Goal: Information Seeking & Learning: Learn about a topic

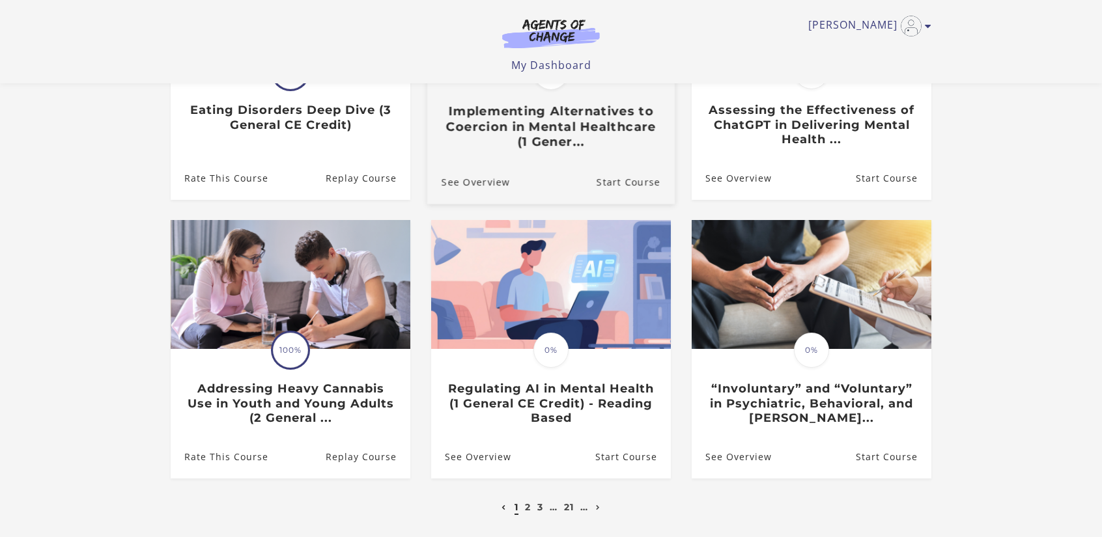
scroll to position [326, 0]
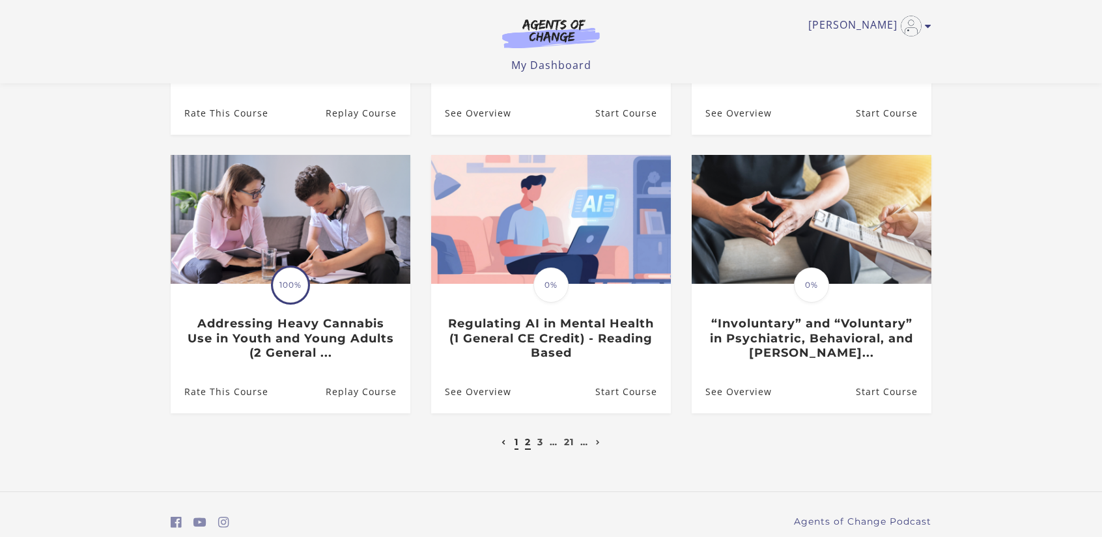
click at [528, 445] on link "2" at bounding box center [528, 442] width 6 height 12
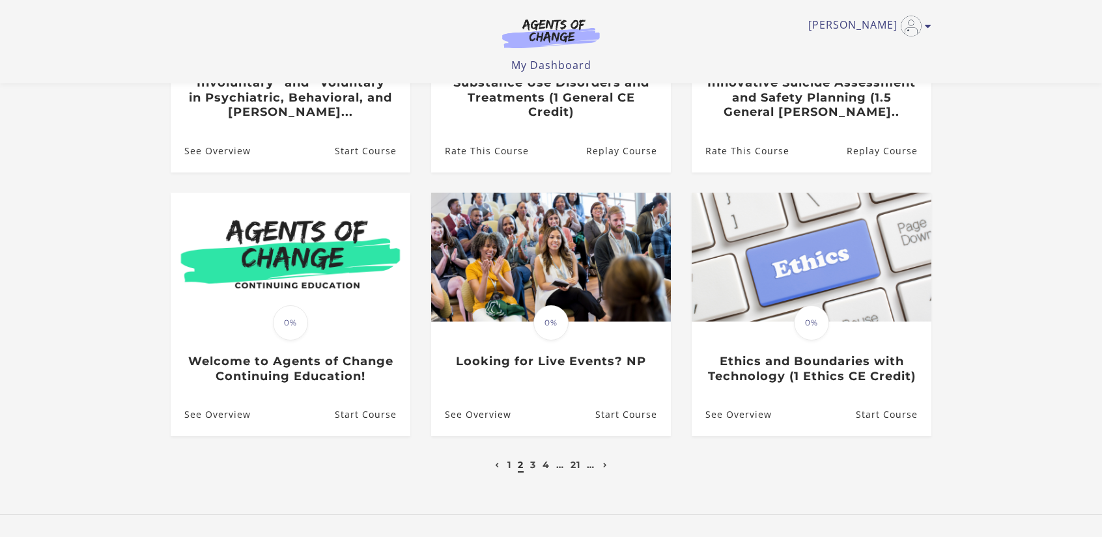
scroll to position [326, 0]
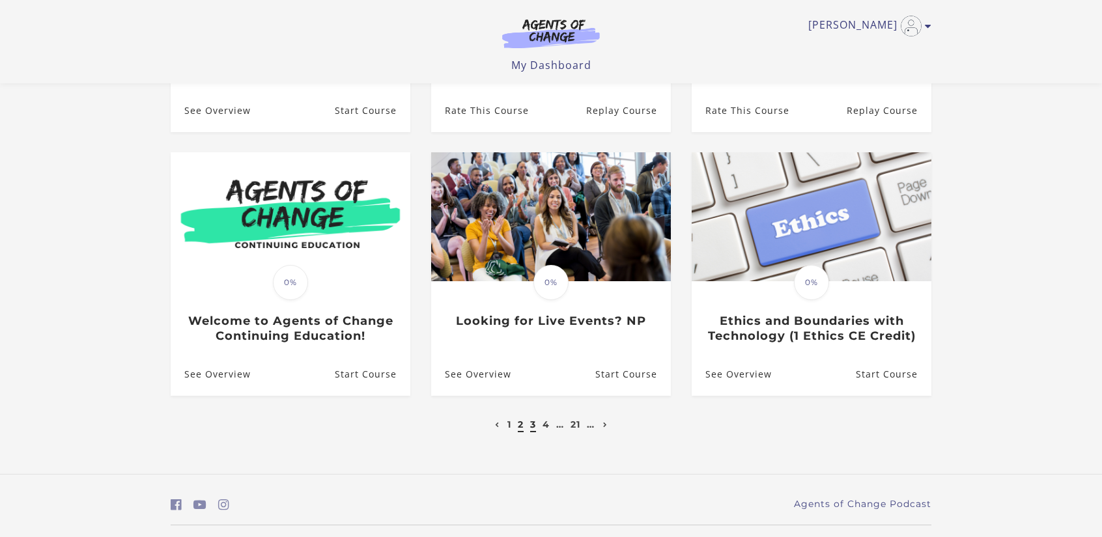
click at [532, 429] on link "3" at bounding box center [533, 425] width 6 height 12
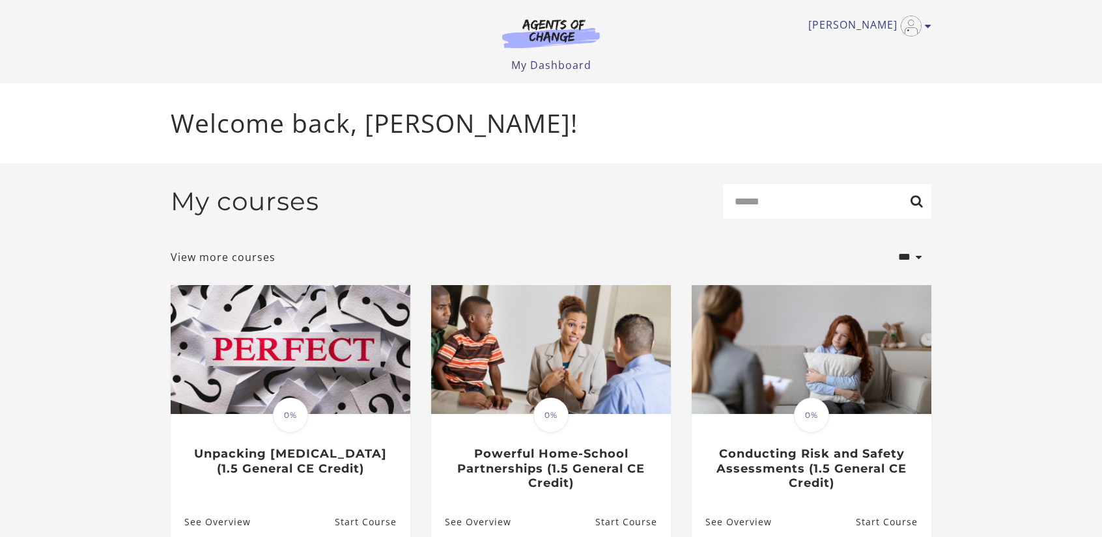
click at [1024, 330] on section "**********" at bounding box center [551, 525] width 1102 height 723
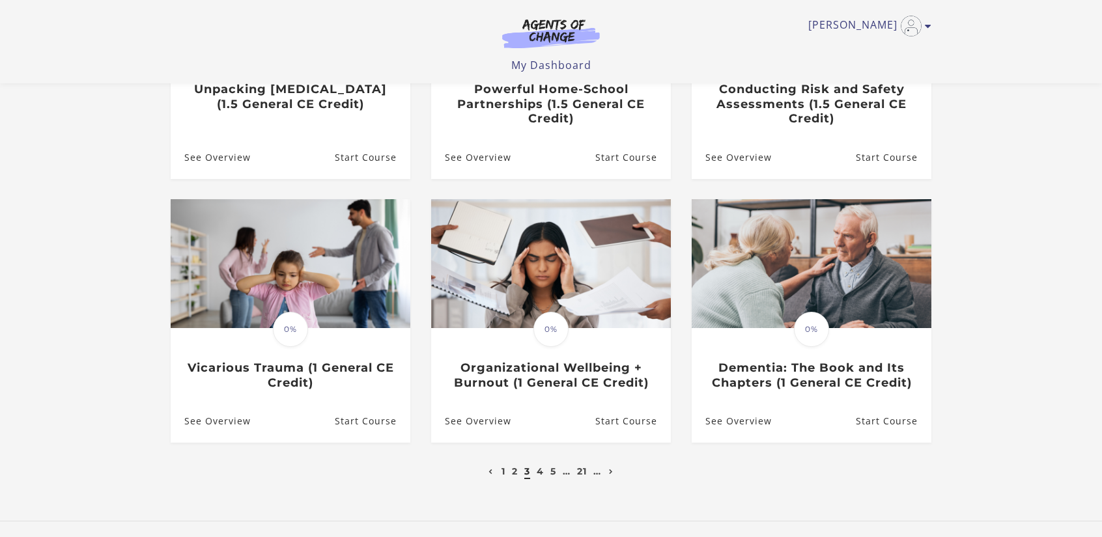
scroll to position [326, 0]
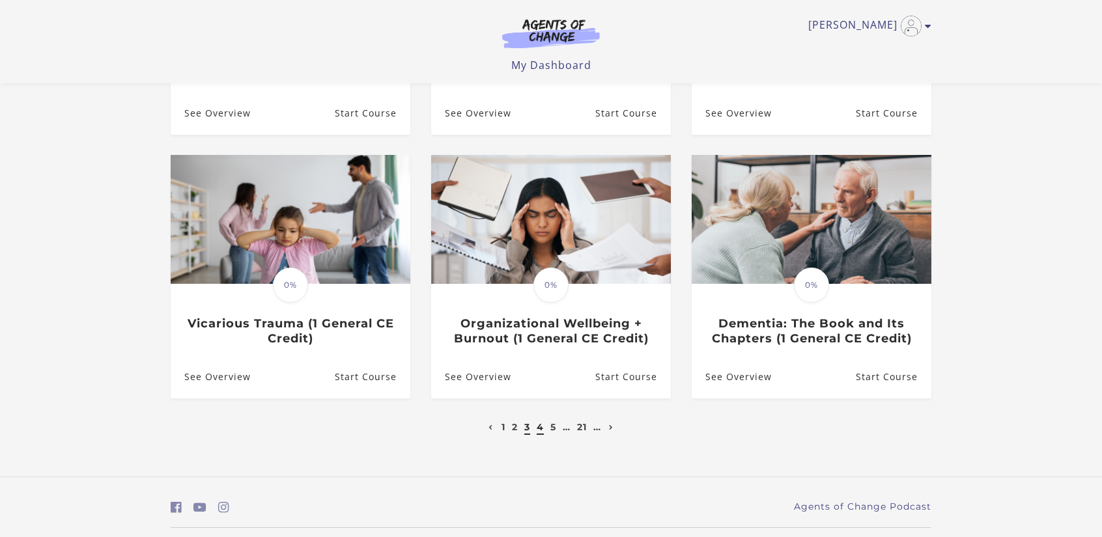
click at [540, 429] on link "4" at bounding box center [540, 427] width 7 height 12
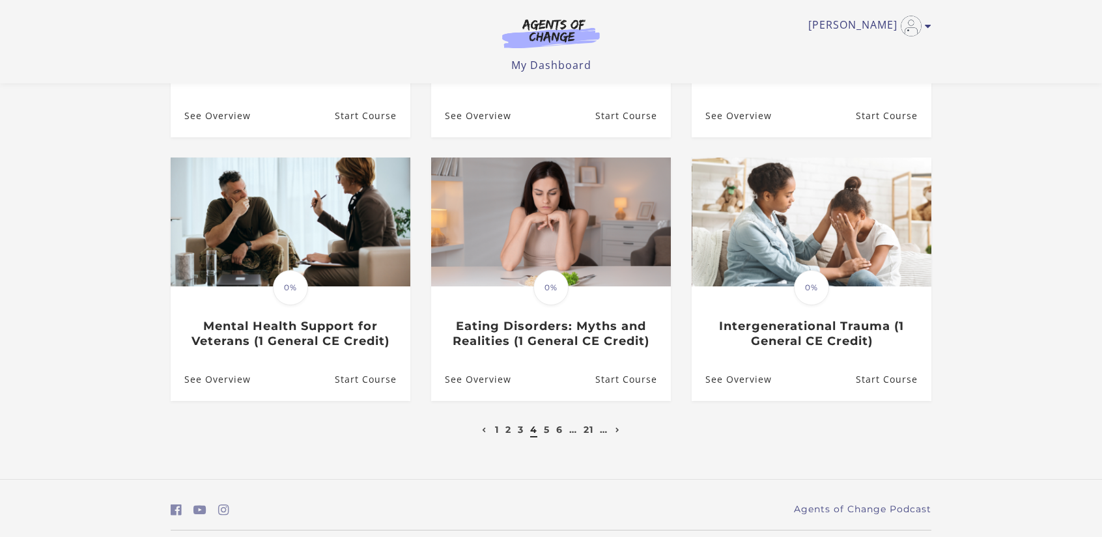
scroll to position [326, 0]
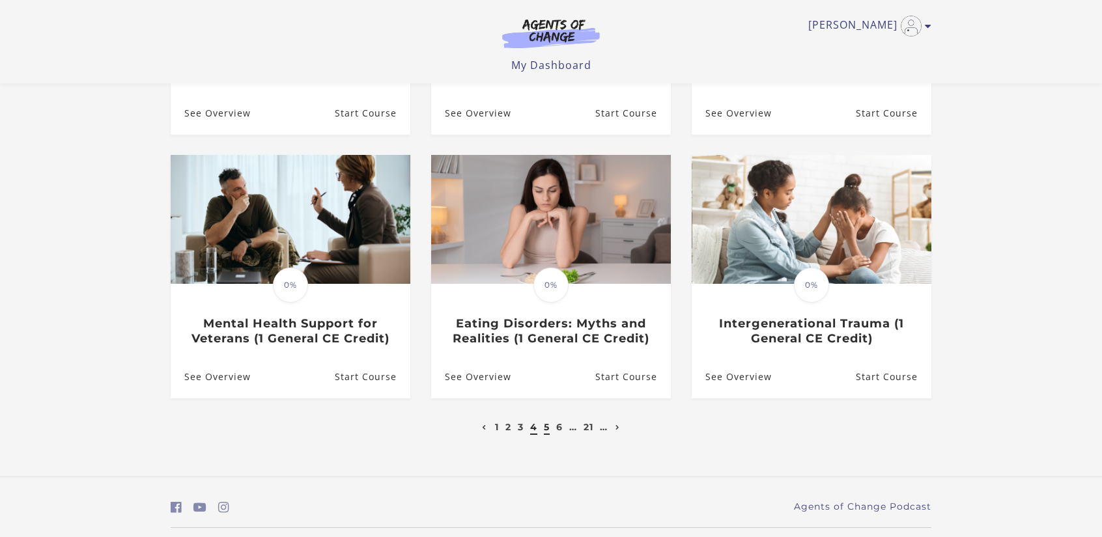
click at [545, 430] on link "5" at bounding box center [547, 427] width 6 height 12
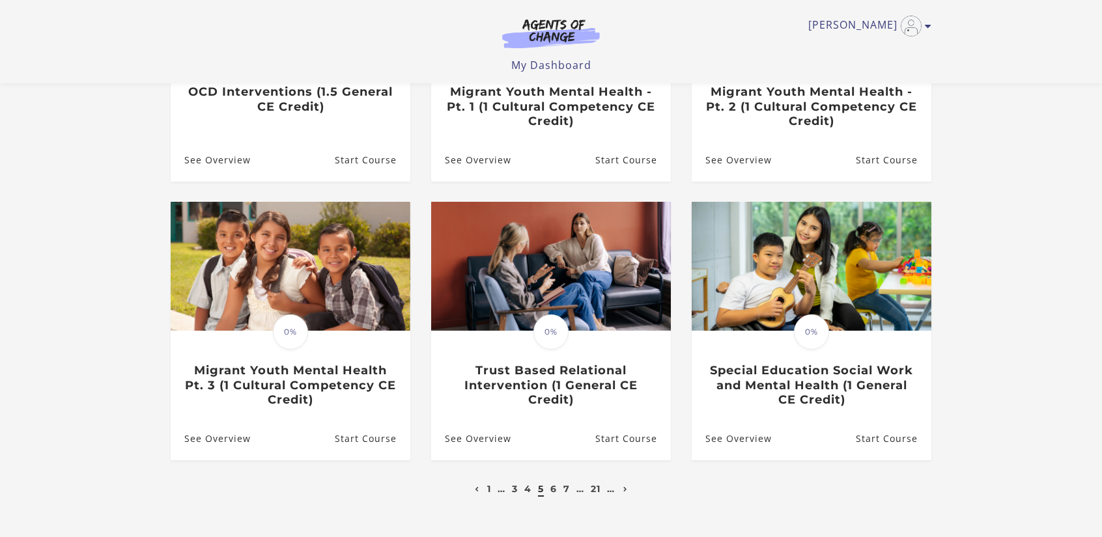
scroll to position [326, 0]
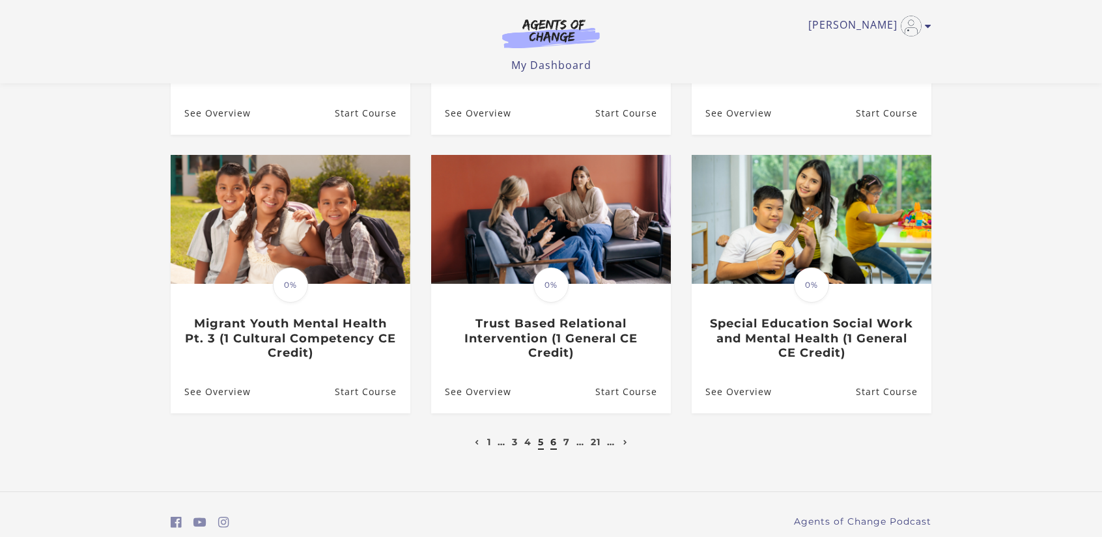
click at [553, 446] on link "6" at bounding box center [553, 442] width 7 height 12
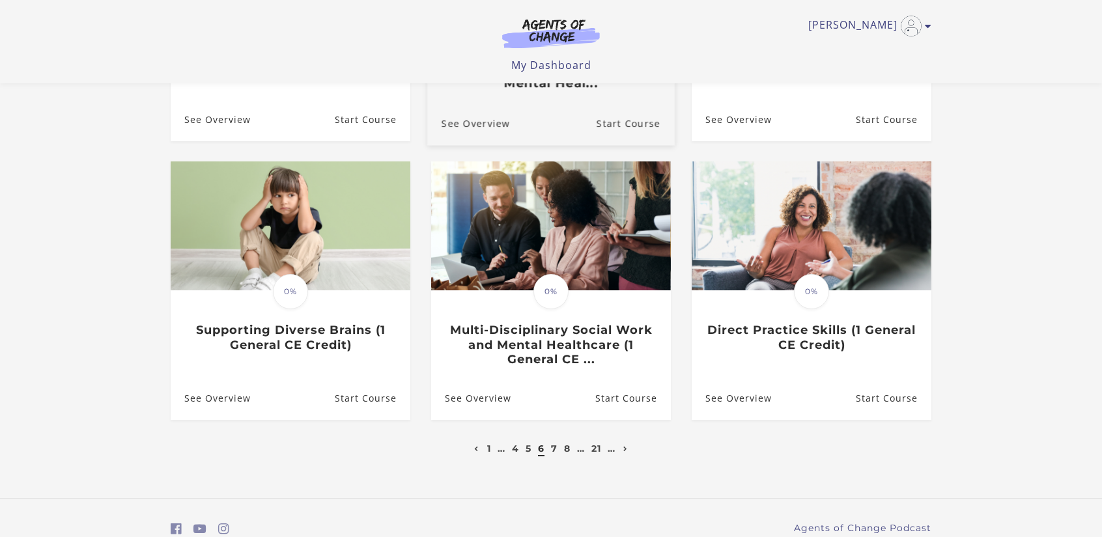
scroll to position [326, 0]
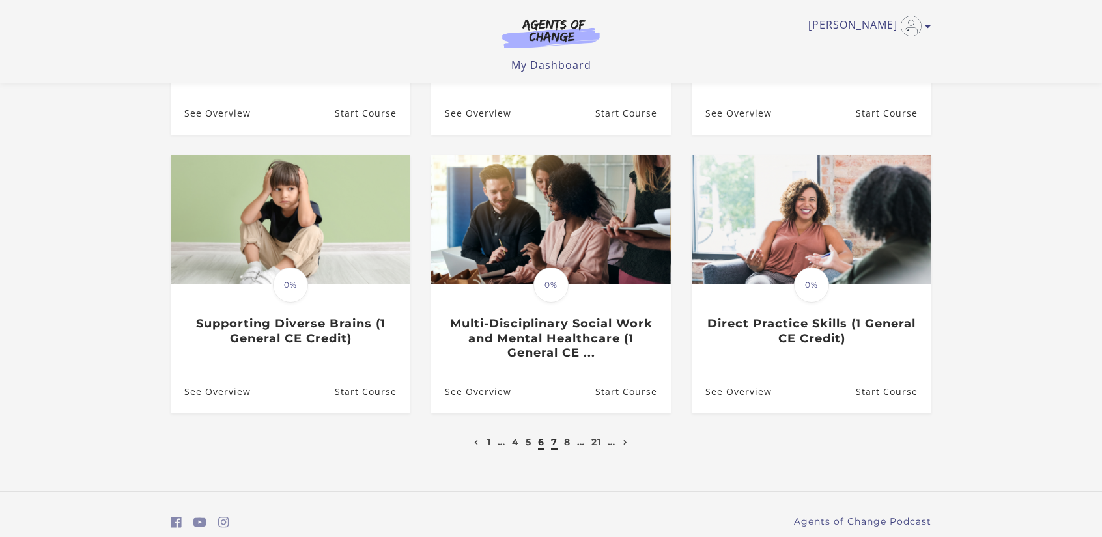
click at [552, 445] on link "7" at bounding box center [554, 442] width 7 height 12
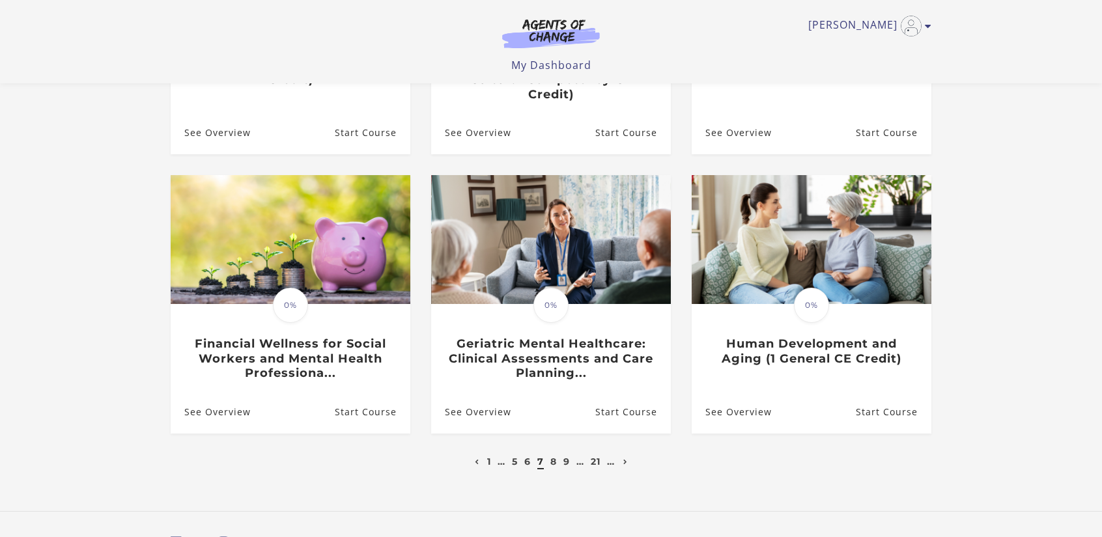
scroll to position [326, 0]
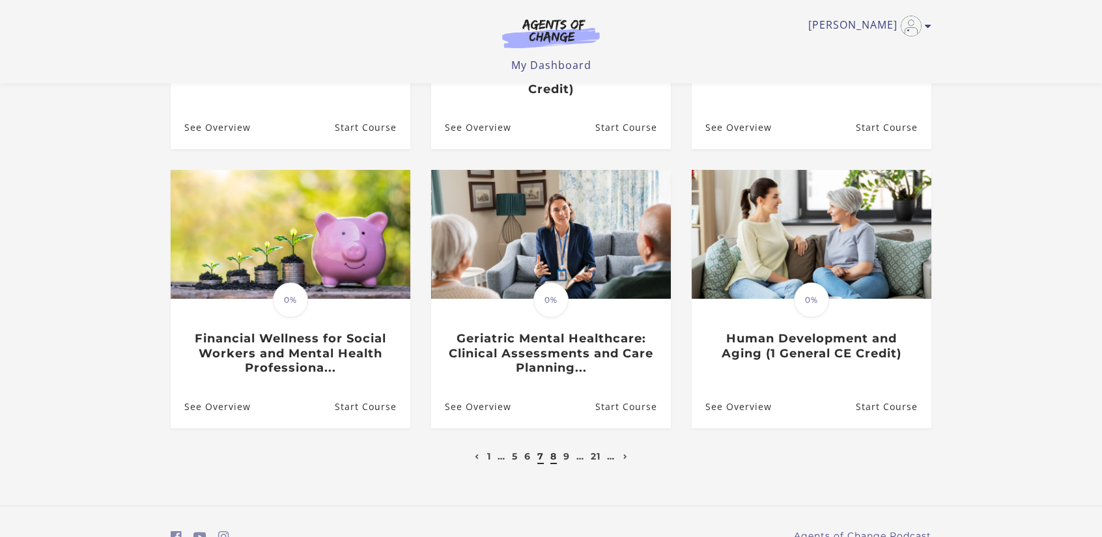
click at [552, 451] on link "8" at bounding box center [553, 457] width 7 height 12
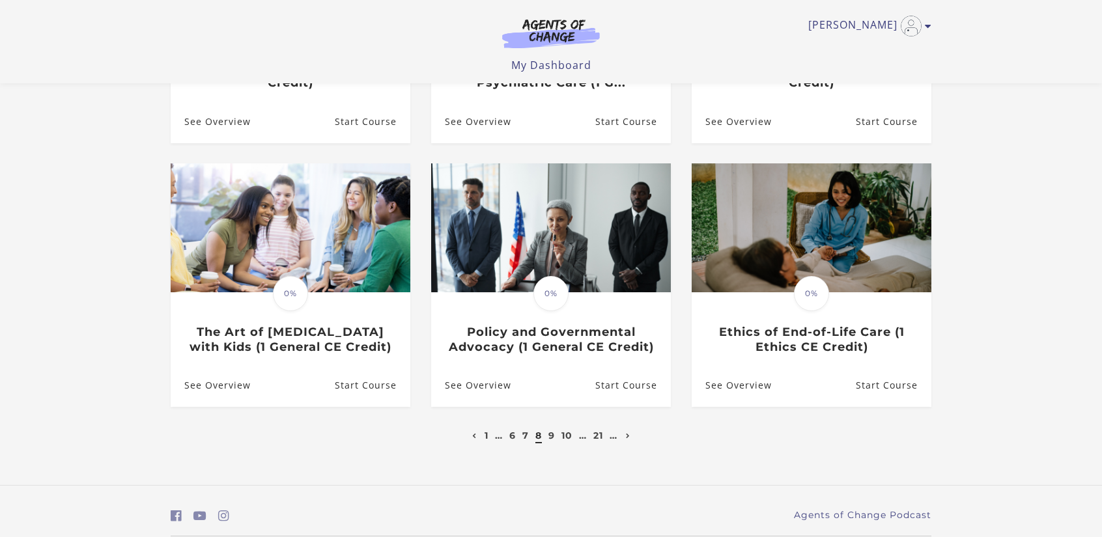
scroll to position [326, 0]
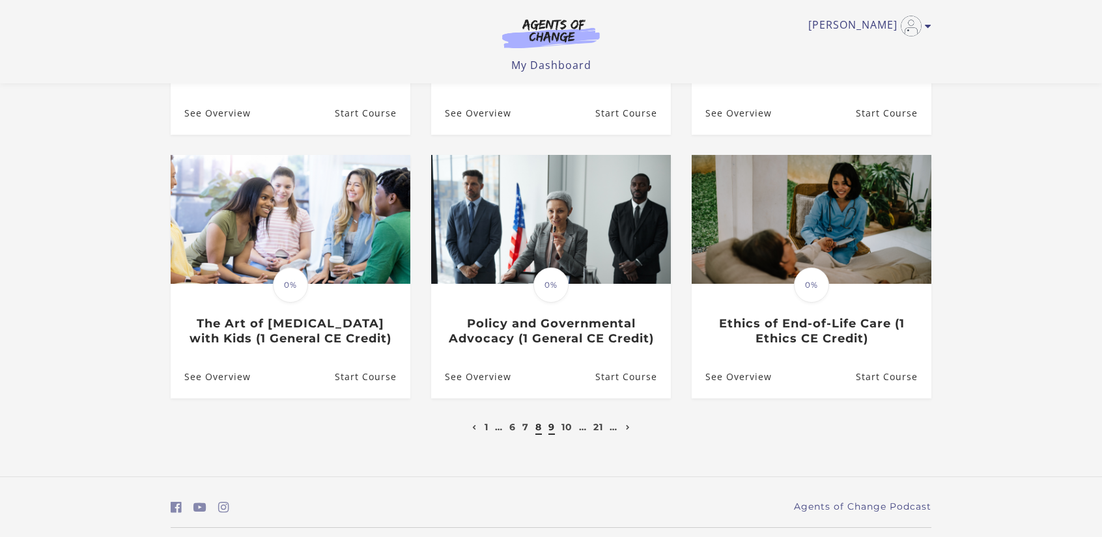
click at [549, 433] on link "9" at bounding box center [551, 427] width 7 height 12
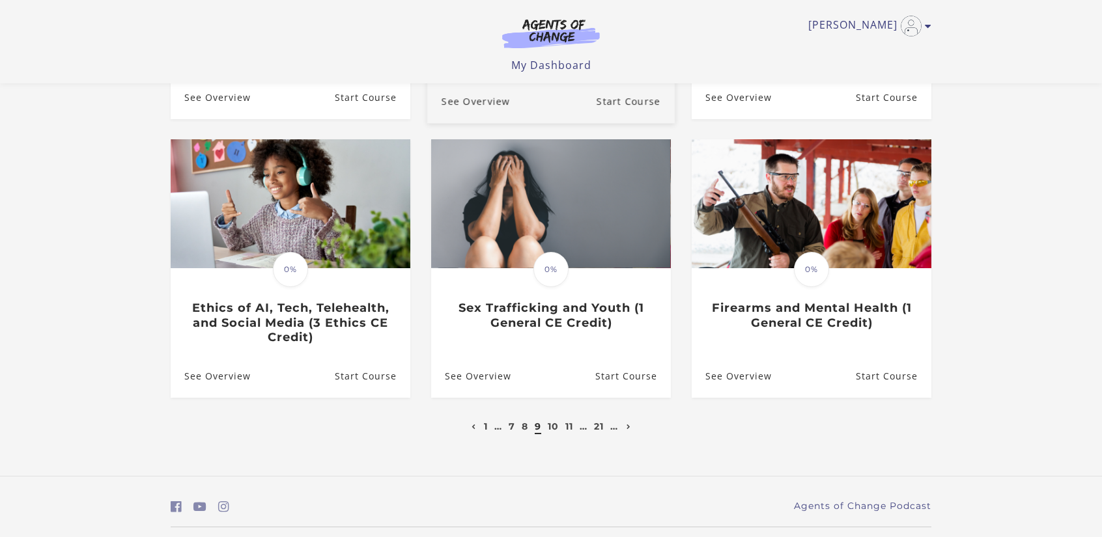
scroll to position [378, 0]
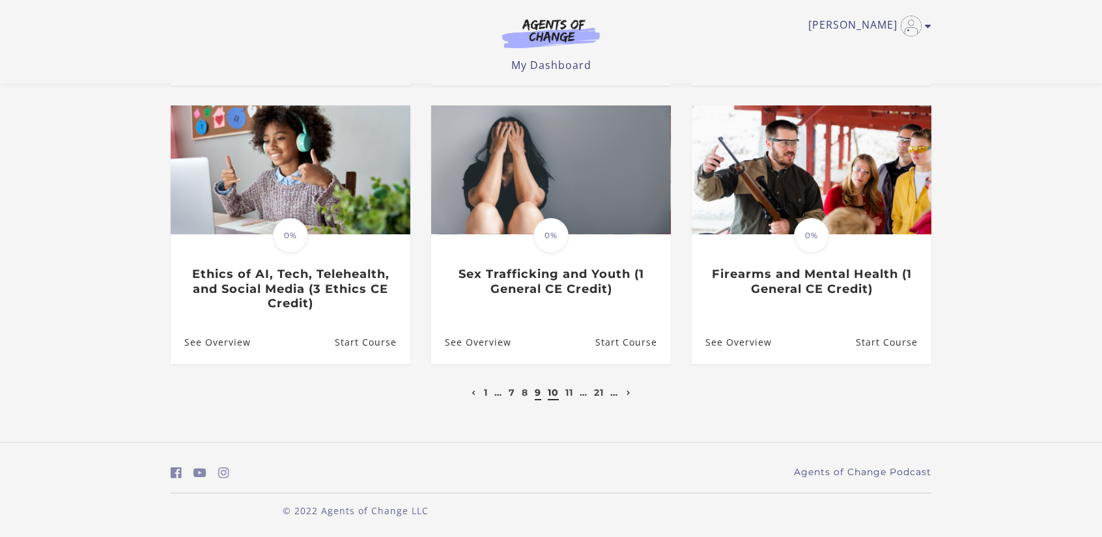
click at [551, 394] on link "10" at bounding box center [553, 393] width 11 height 12
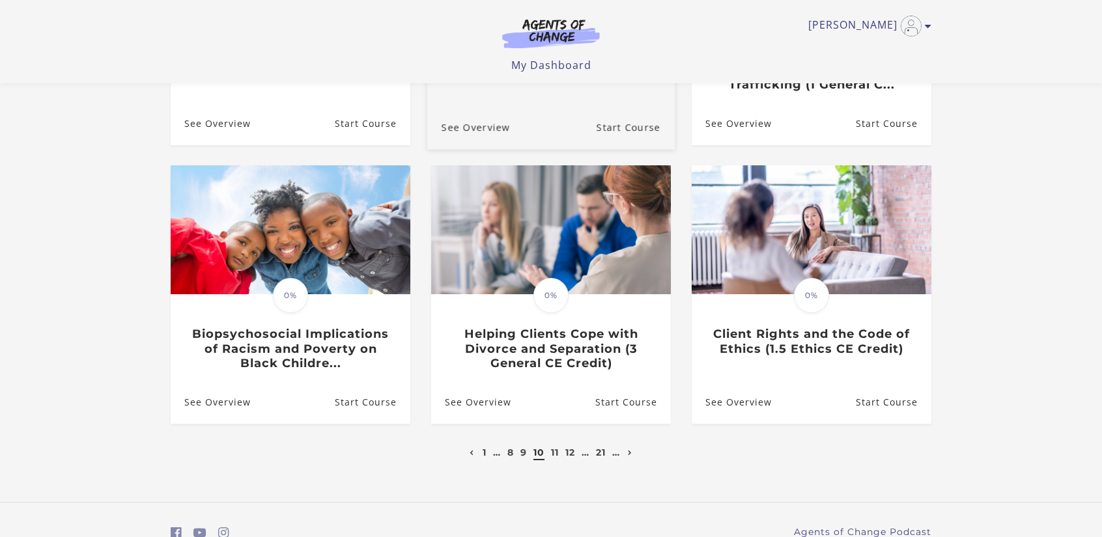
scroll to position [326, 0]
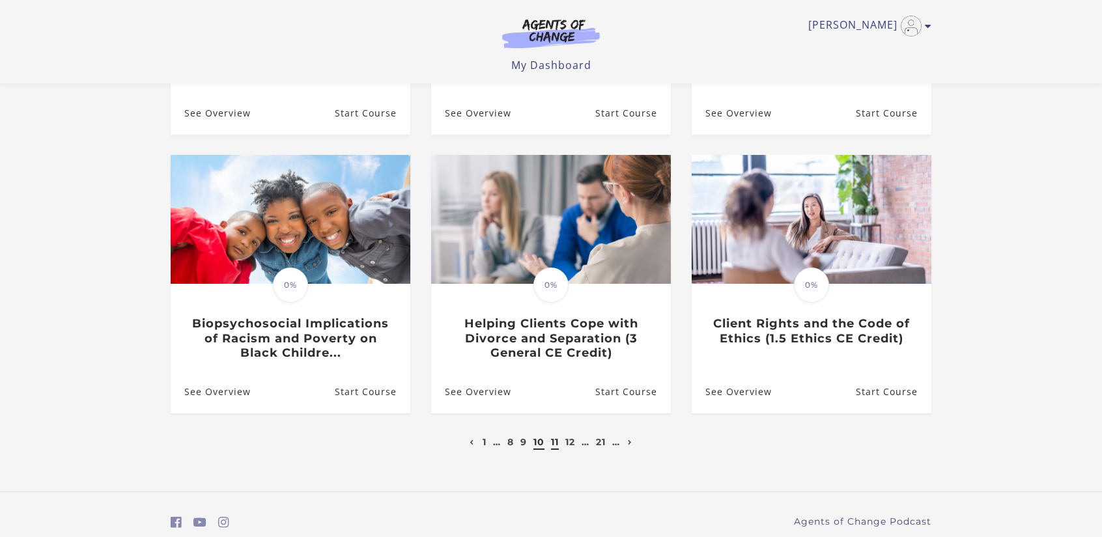
click at [555, 445] on link "11" at bounding box center [555, 442] width 8 height 12
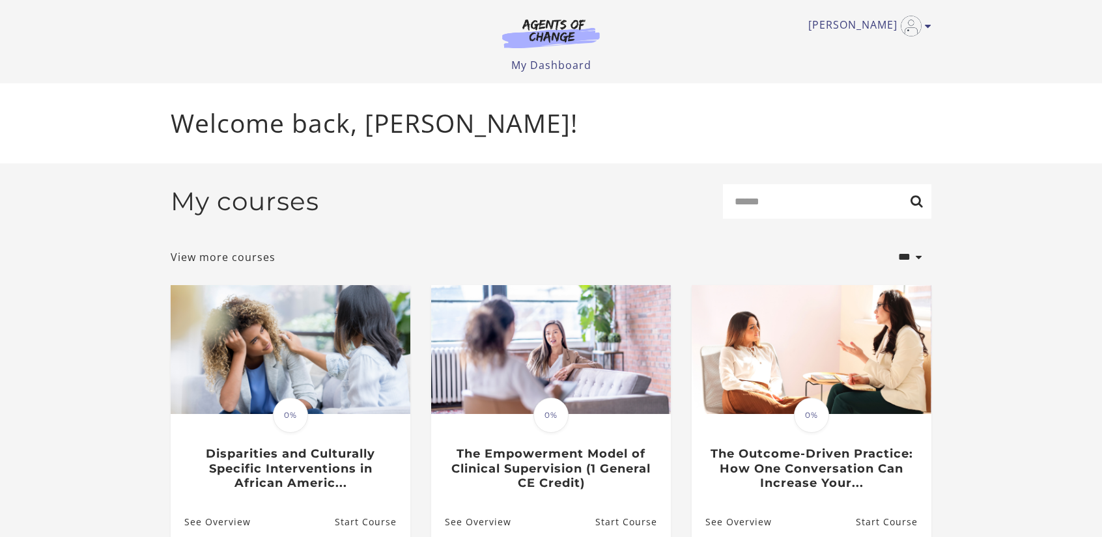
click at [1004, 355] on section "**********" at bounding box center [551, 532] width 1102 height 737
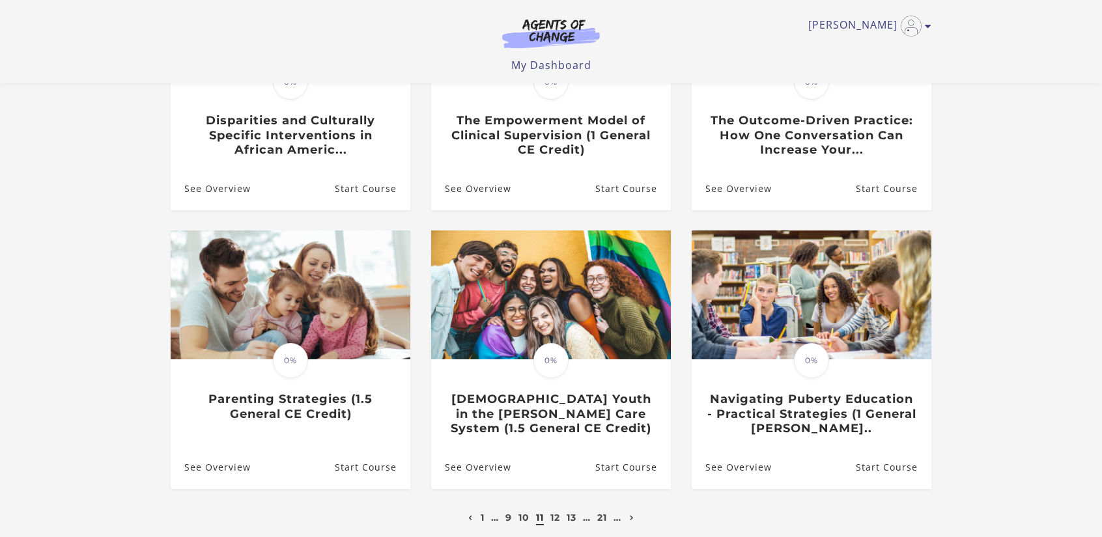
scroll to position [261, 0]
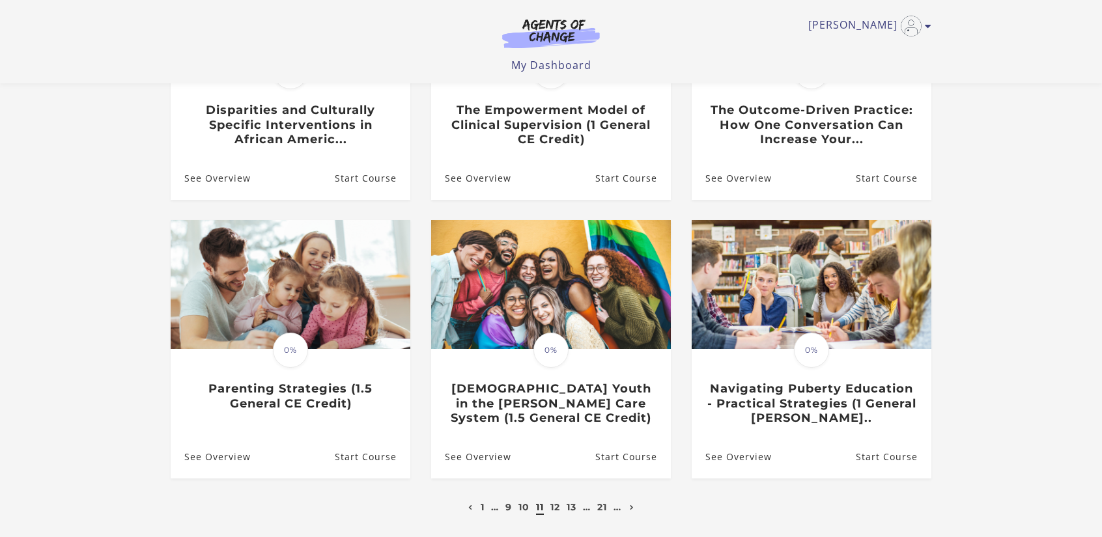
click at [1014, 425] on section "**********" at bounding box center [551, 188] width 1102 height 737
click at [553, 513] on link "12" at bounding box center [555, 508] width 10 height 12
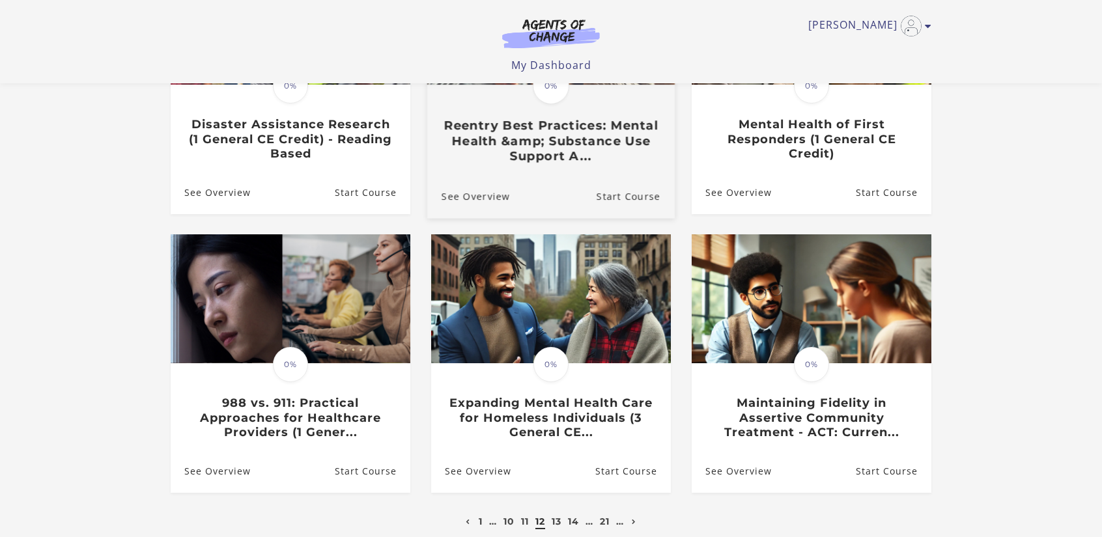
scroll to position [261, 0]
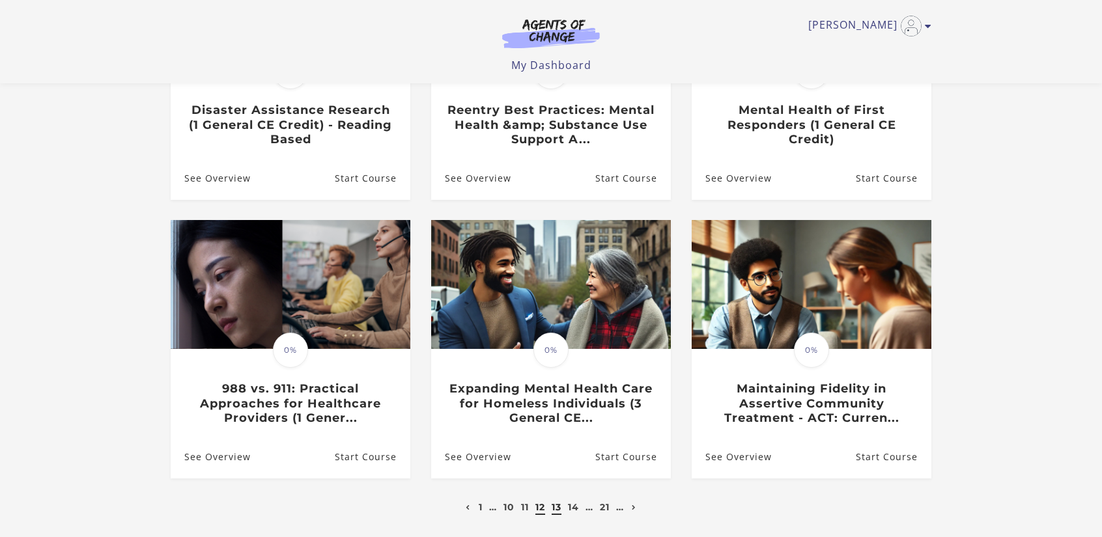
click at [551, 510] on li "13" at bounding box center [556, 508] width 13 height 16
click at [554, 511] on link "13" at bounding box center [557, 508] width 10 height 12
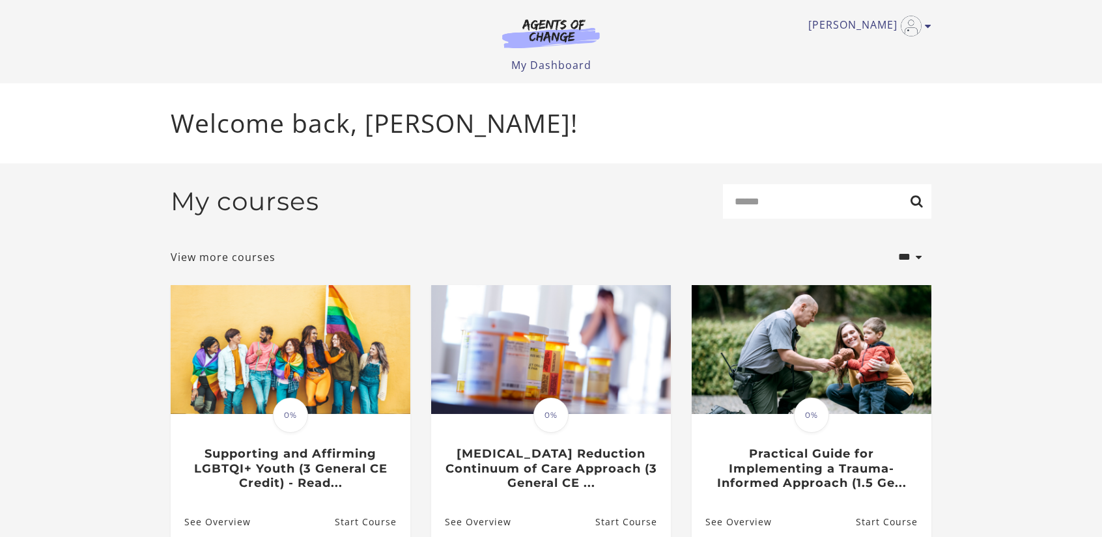
click at [990, 334] on section "**********" at bounding box center [551, 532] width 1102 height 737
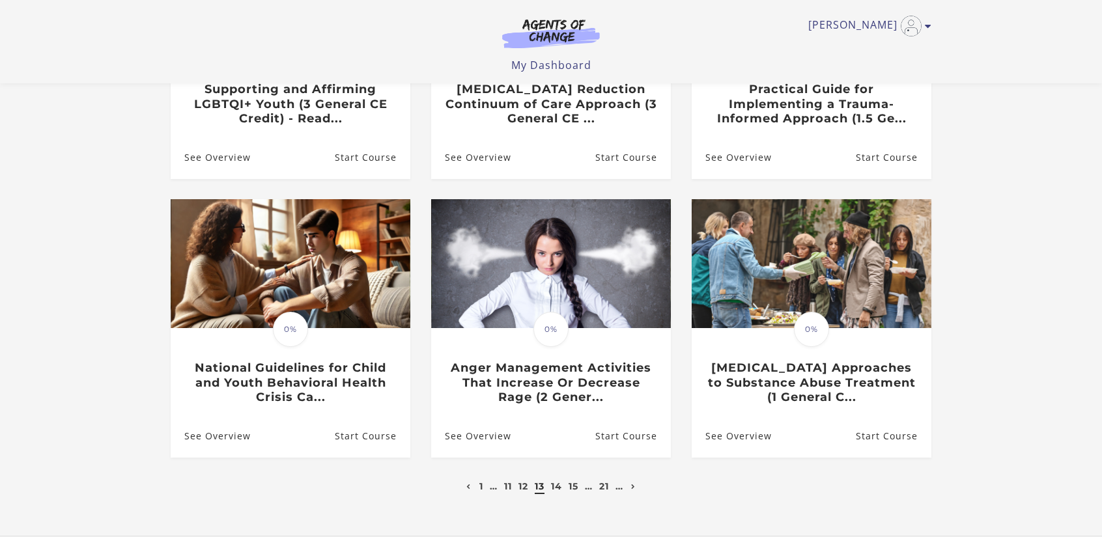
scroll to position [326, 0]
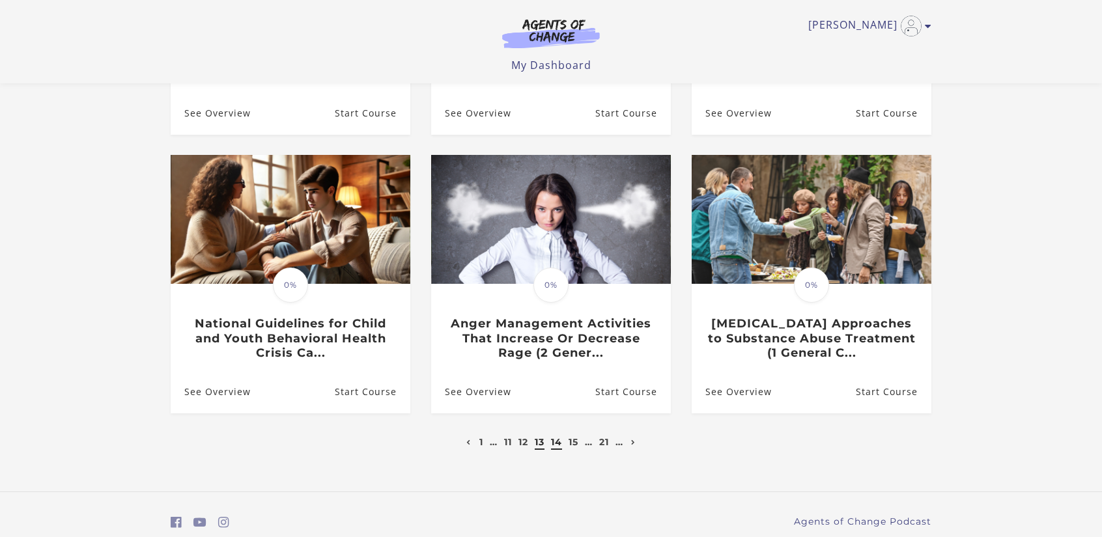
click at [553, 448] on link "14" at bounding box center [556, 442] width 11 height 12
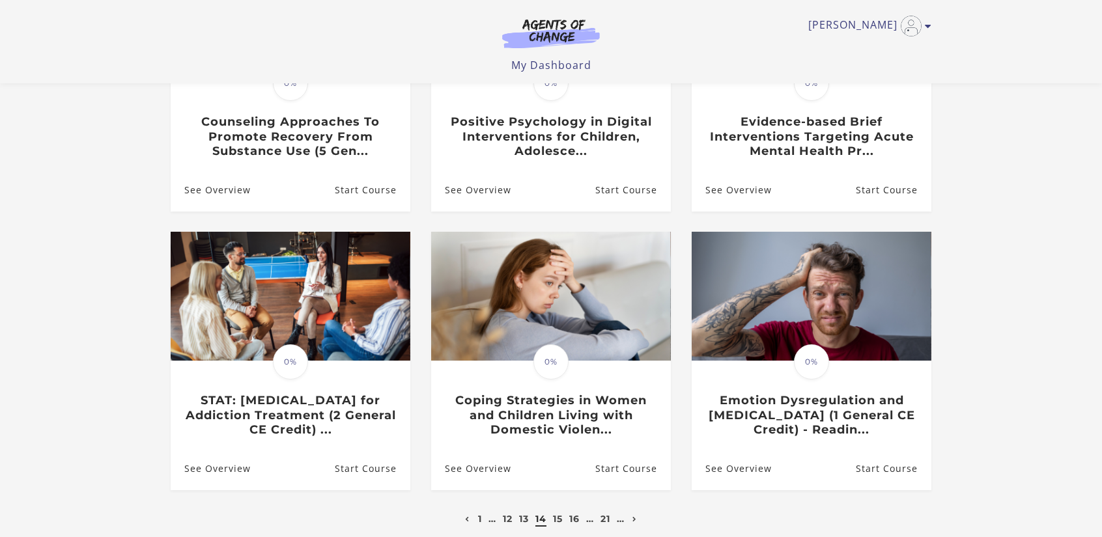
scroll to position [261, 0]
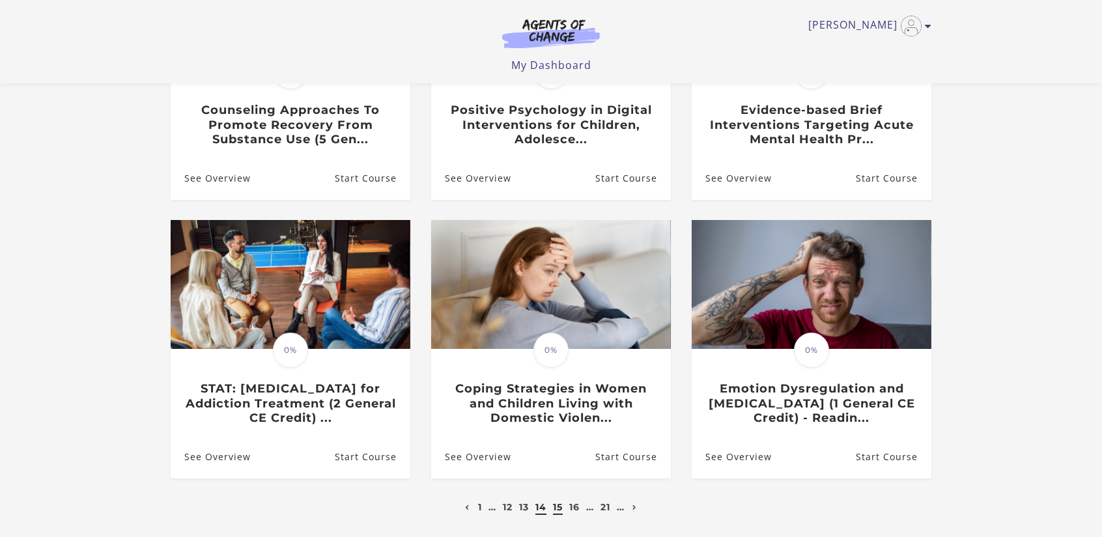
click at [559, 513] on link "15" at bounding box center [558, 508] width 10 height 12
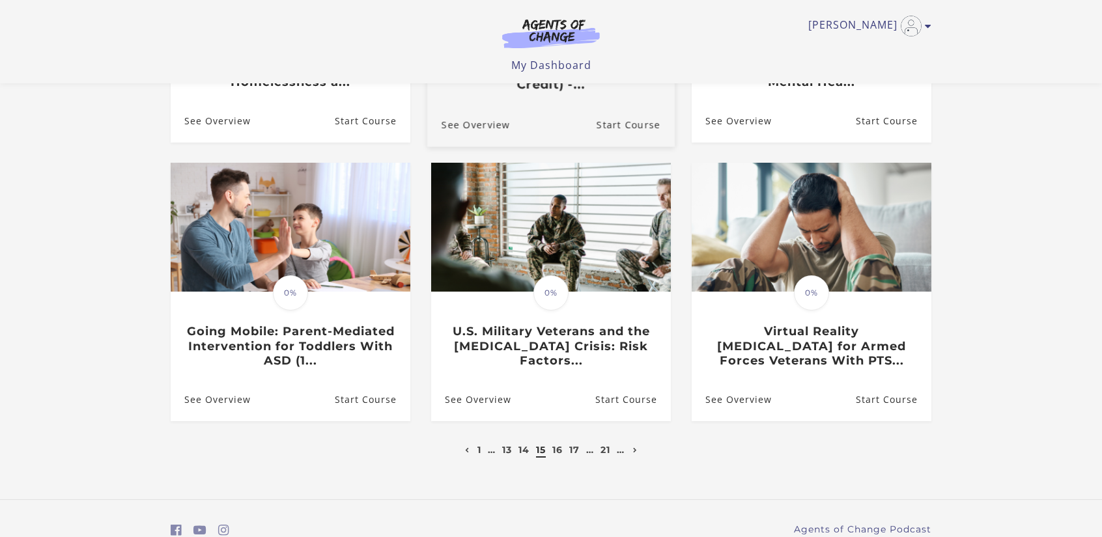
scroll to position [326, 0]
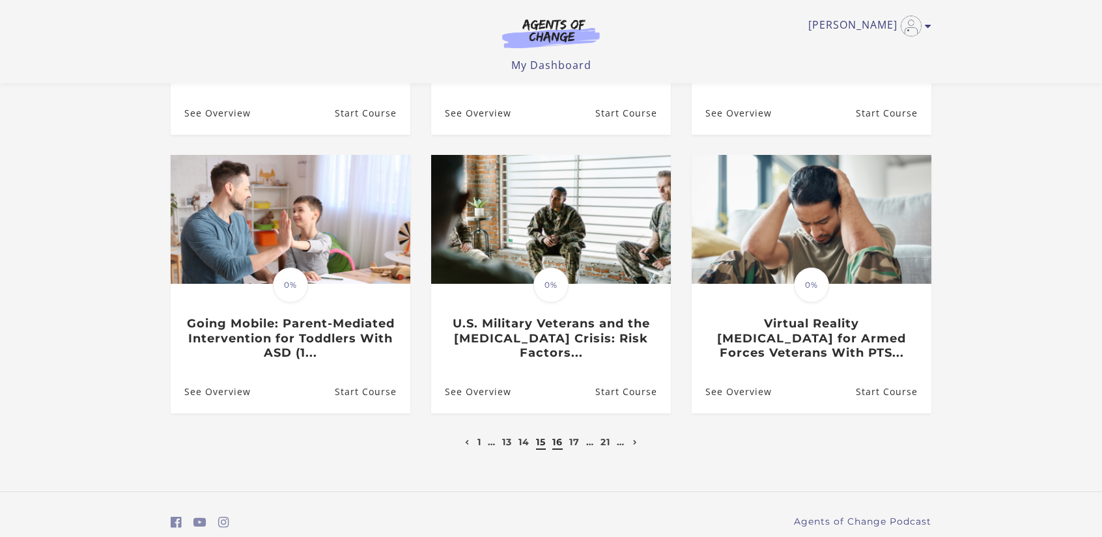
click at [560, 448] on link "16" at bounding box center [557, 442] width 10 height 12
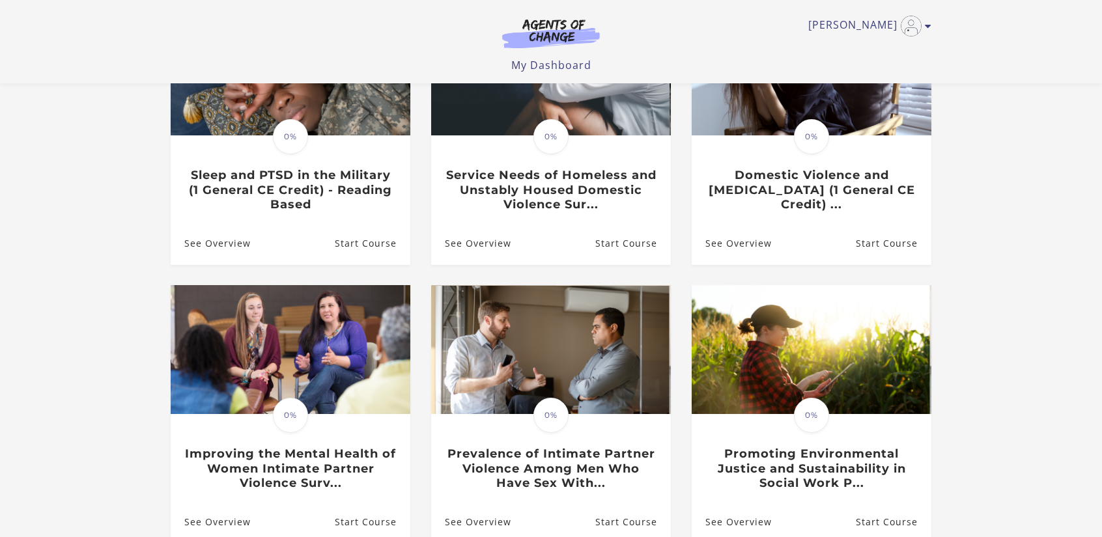
scroll to position [261, 0]
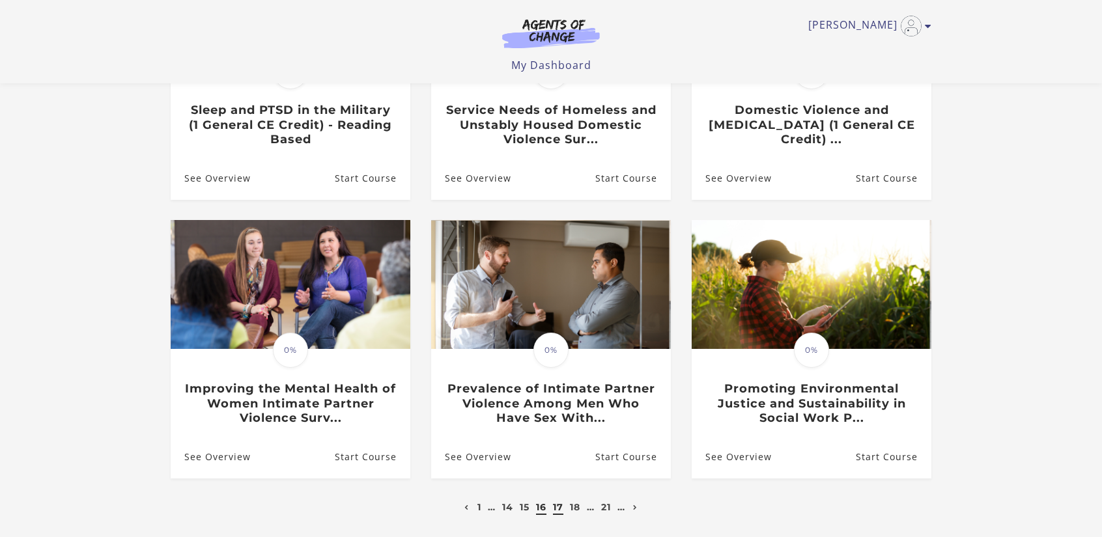
click at [556, 510] on link "17" at bounding box center [558, 508] width 10 height 12
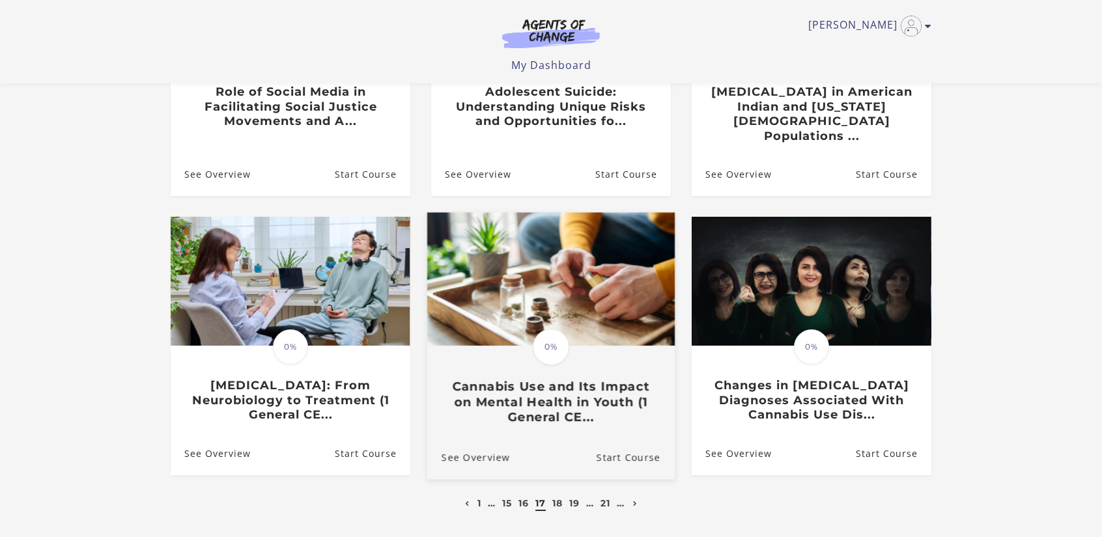
scroll to position [326, 0]
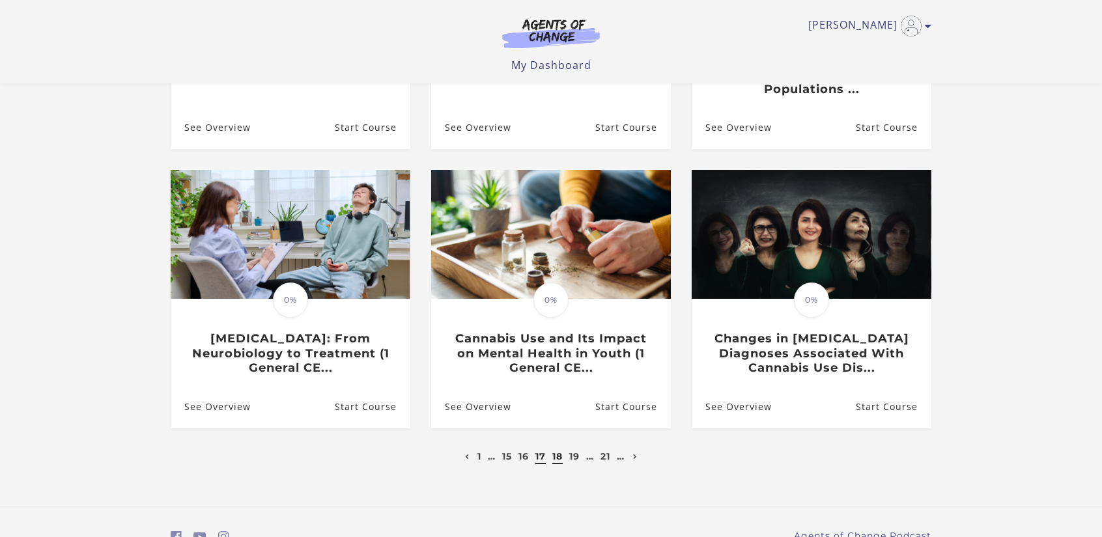
click at [555, 451] on link "18" at bounding box center [557, 457] width 10 height 12
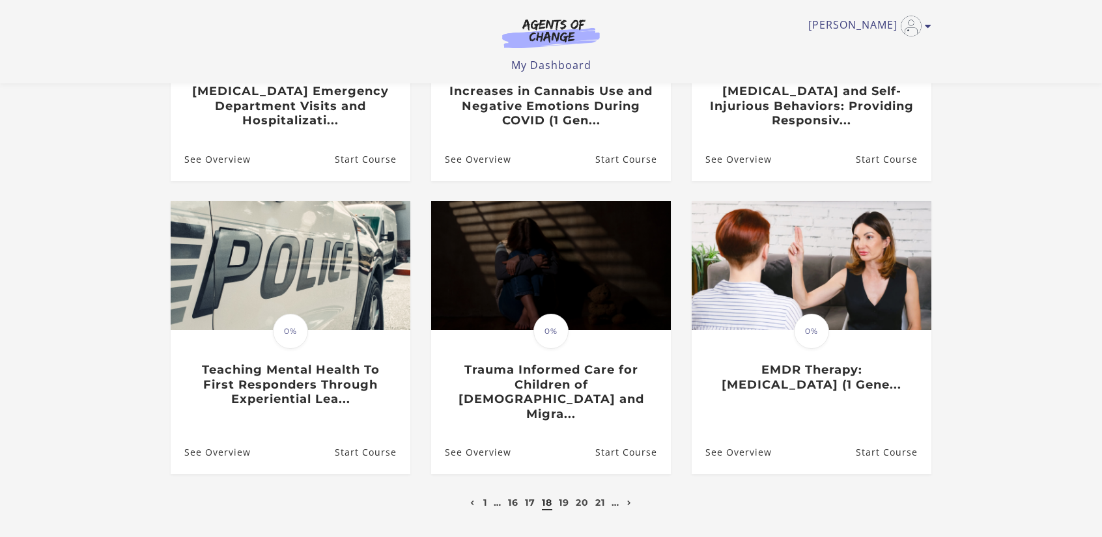
scroll to position [326, 0]
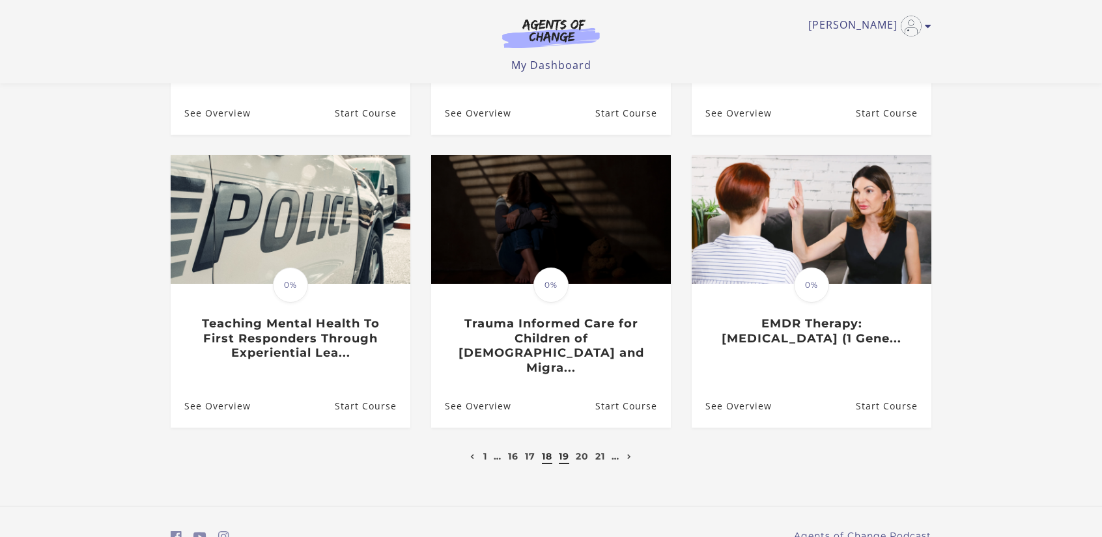
click at [563, 451] on link "19" at bounding box center [564, 457] width 10 height 12
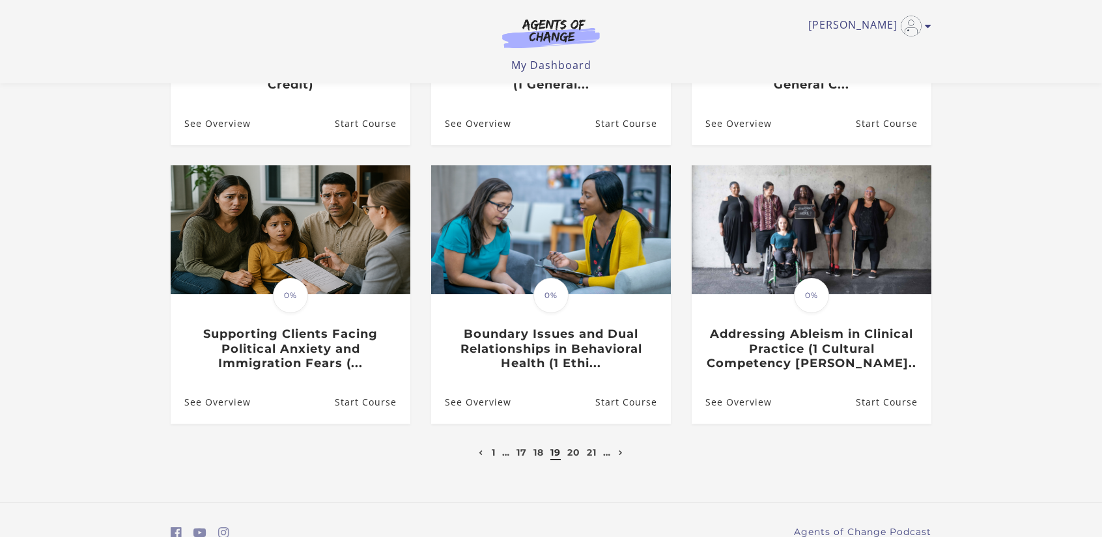
scroll to position [326, 0]
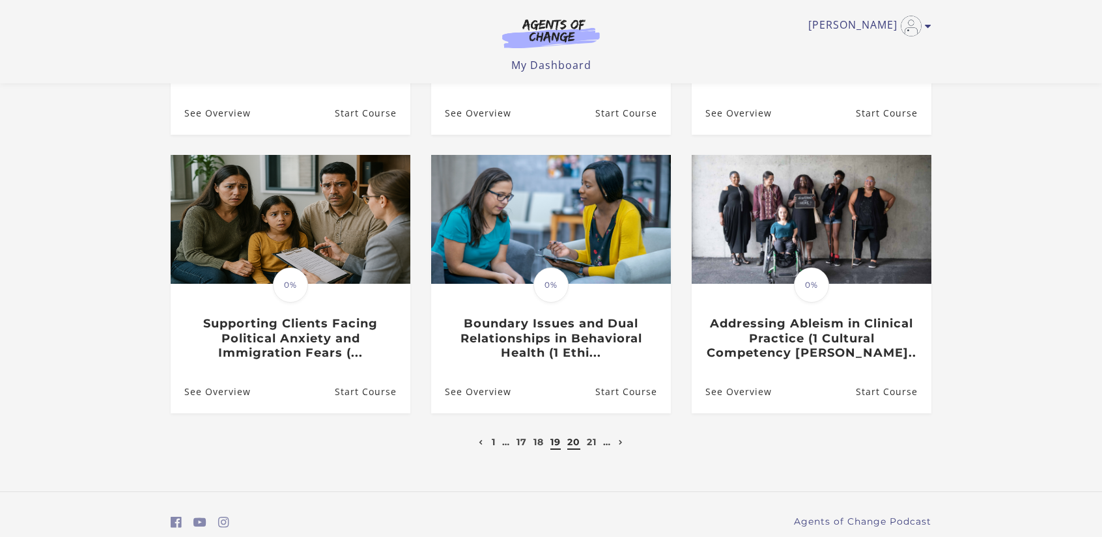
click at [569, 446] on link "20" at bounding box center [573, 442] width 13 height 12
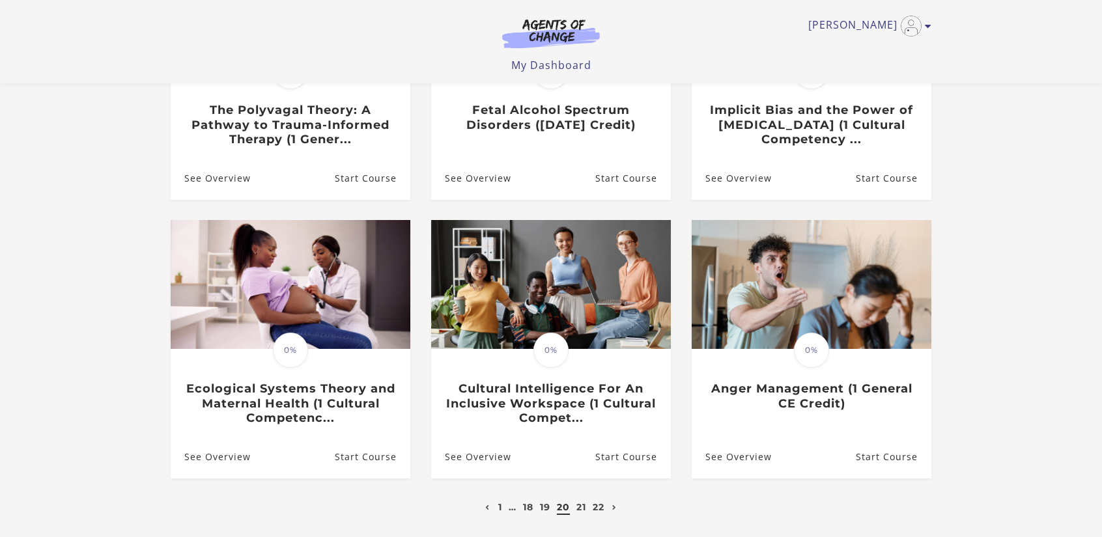
scroll to position [326, 0]
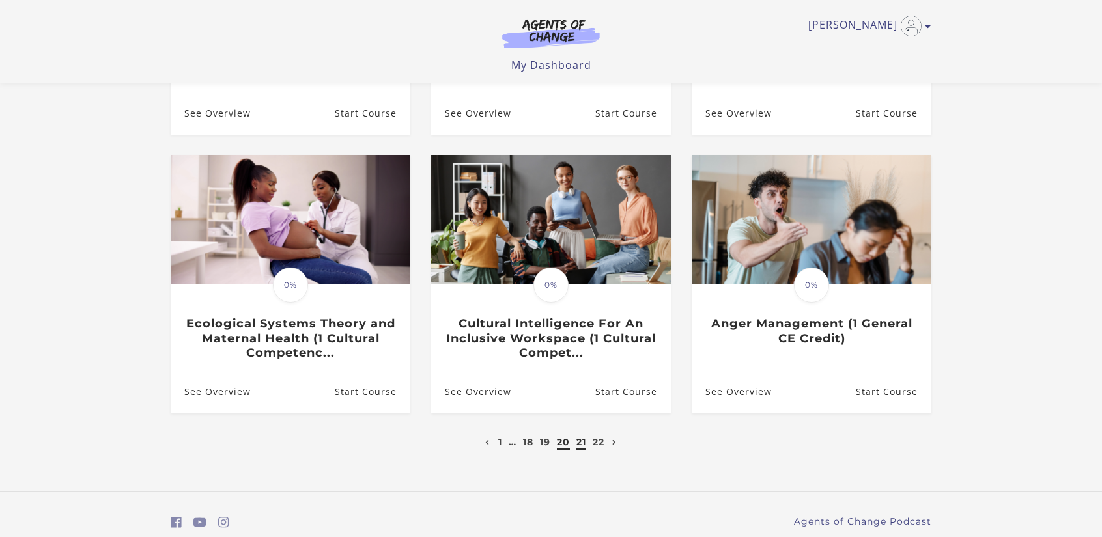
click at [579, 446] on link "21" at bounding box center [582, 442] width 10 height 12
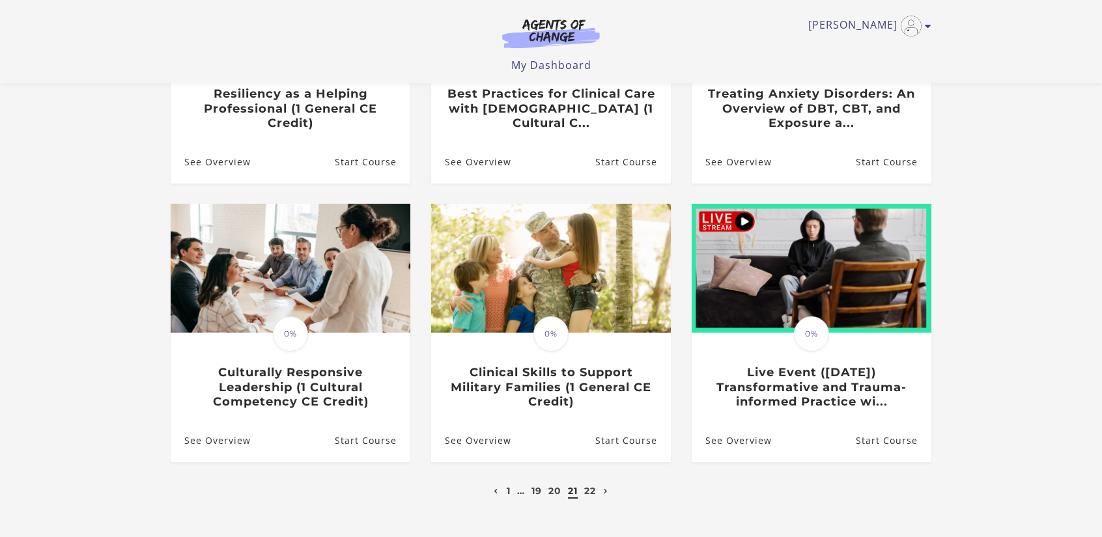
scroll to position [326, 0]
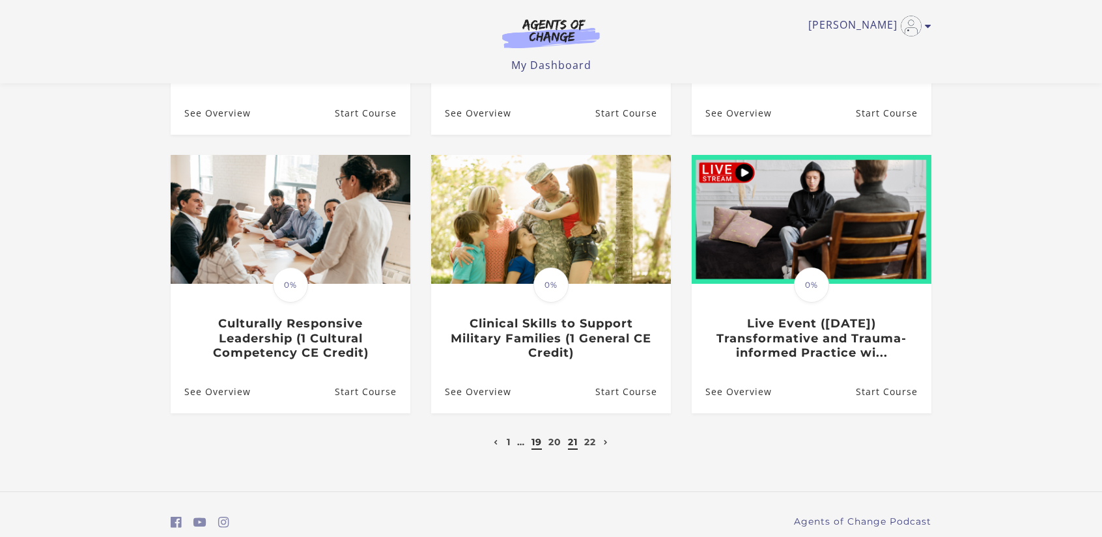
click at [534, 448] on link "19" at bounding box center [537, 442] width 10 height 12
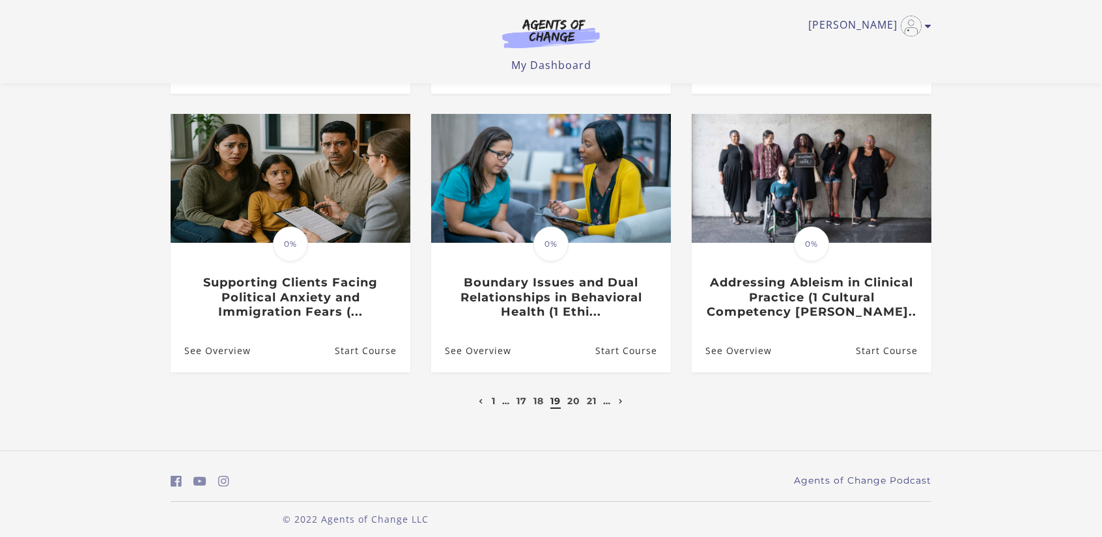
scroll to position [378, 0]
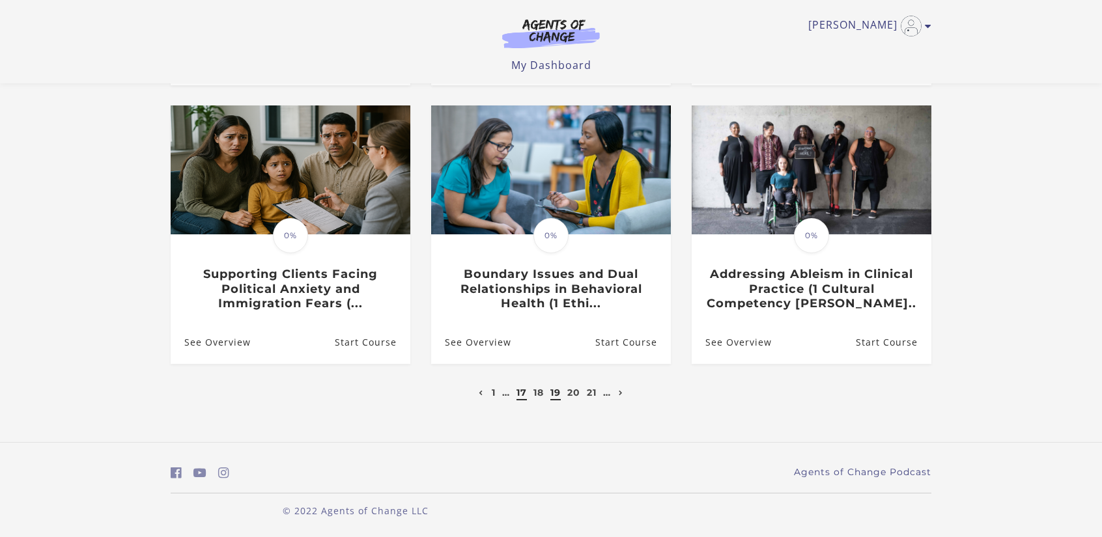
click at [517, 393] on link "17" at bounding box center [522, 393] width 10 height 12
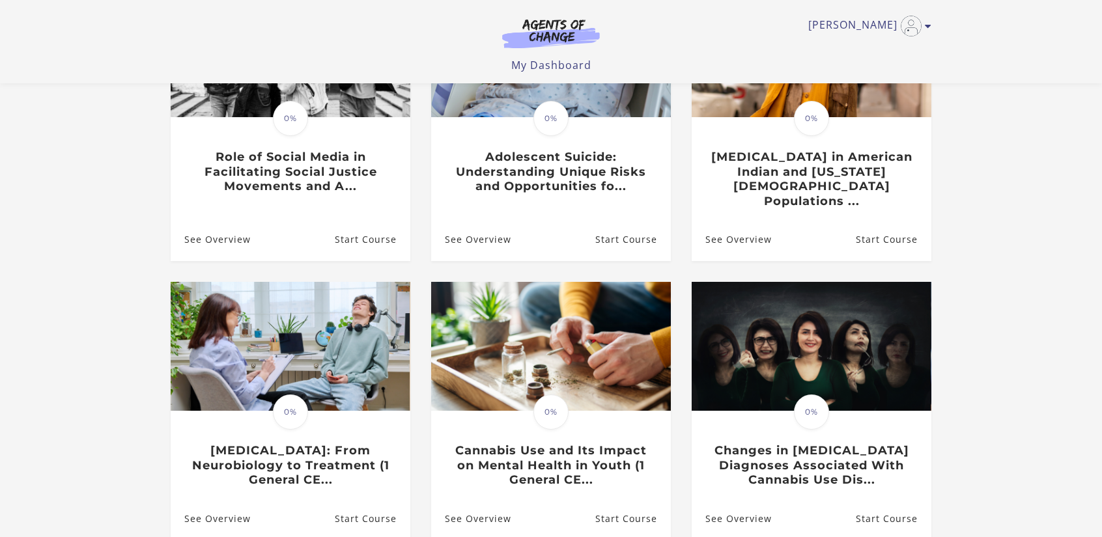
scroll to position [261, 0]
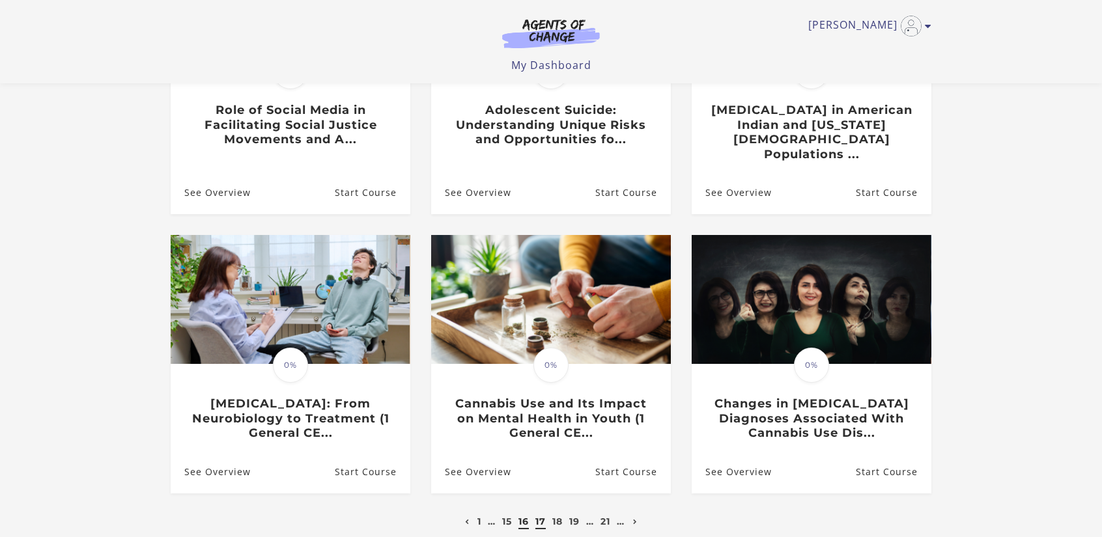
click at [522, 516] on link "16" at bounding box center [524, 522] width 10 height 12
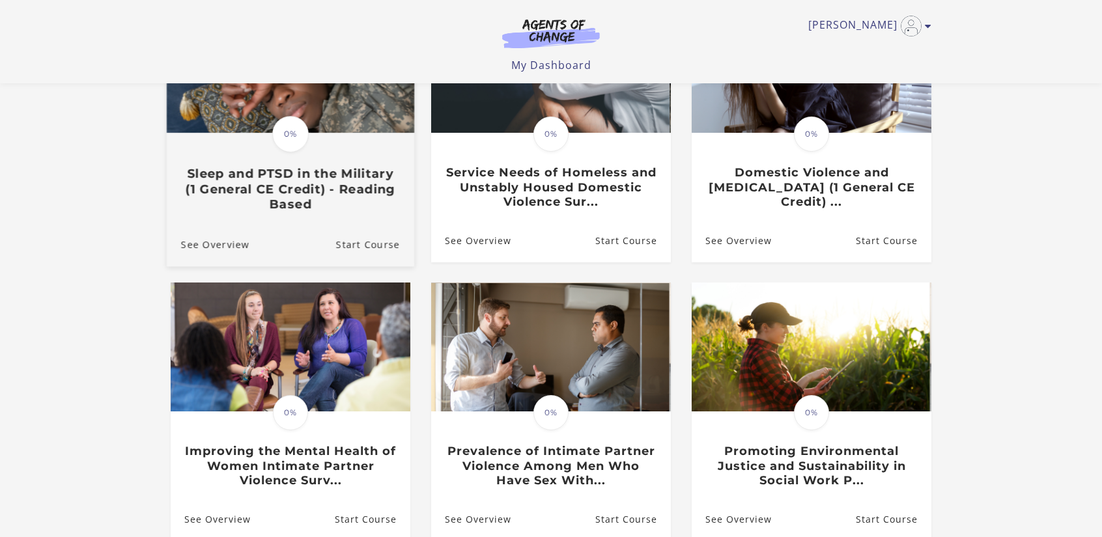
scroll to position [195, 0]
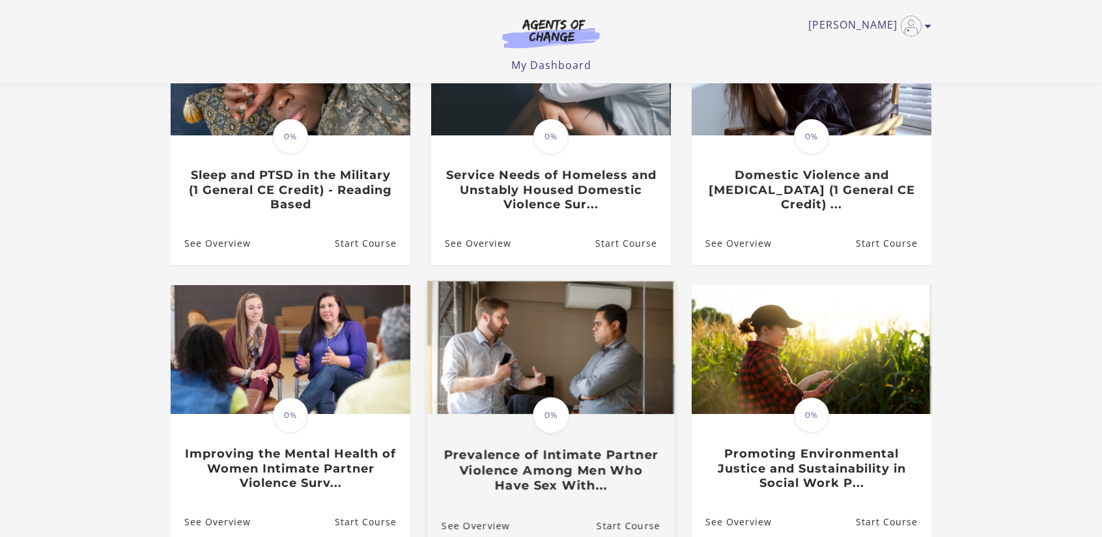
click at [547, 459] on h3 "Prevalence of Intimate Partner Violence Among Men Who Have Sex With..." at bounding box center [551, 471] width 219 height 46
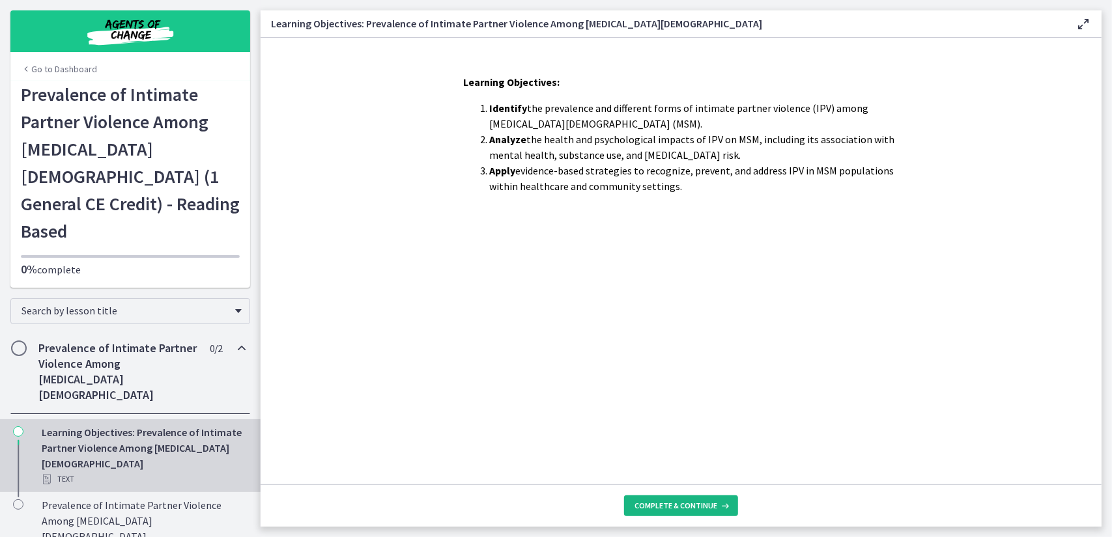
click at [677, 507] on span "Complete & continue" at bounding box center [675, 506] width 83 height 10
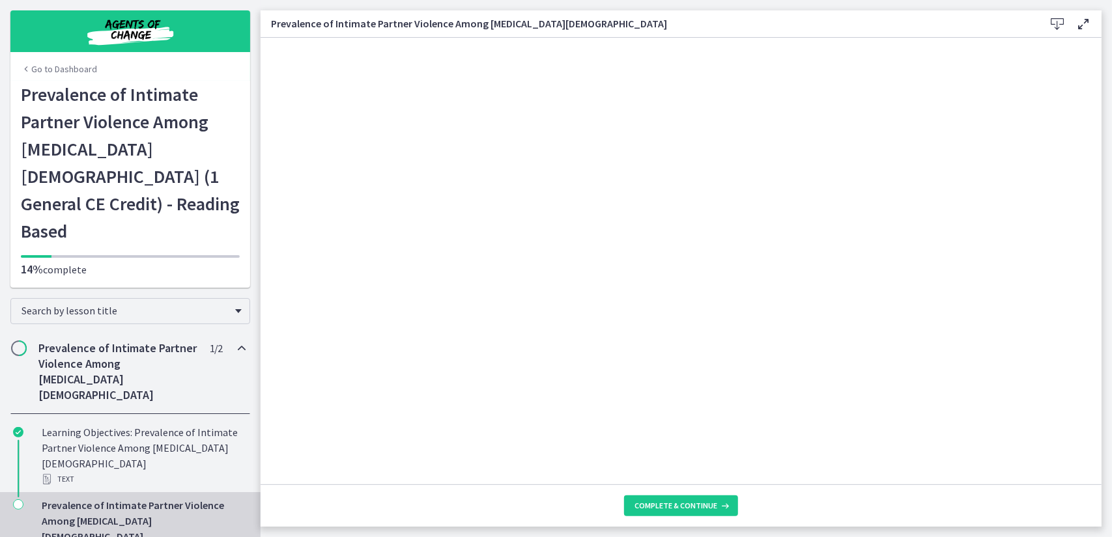
drag, startPoint x: 856, startPoint y: 486, endPoint x: 884, endPoint y: 486, distance: 28.0
click at [884, 486] on footer "Complete & continue" at bounding box center [681, 506] width 841 height 42
